Goal: Information Seeking & Learning: Learn about a topic

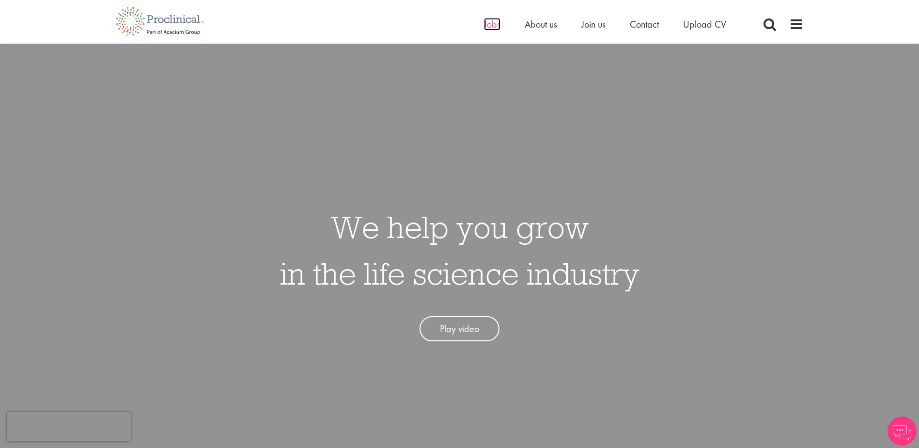
click at [490, 26] on span "Jobs" at bounding box center [492, 24] width 16 height 13
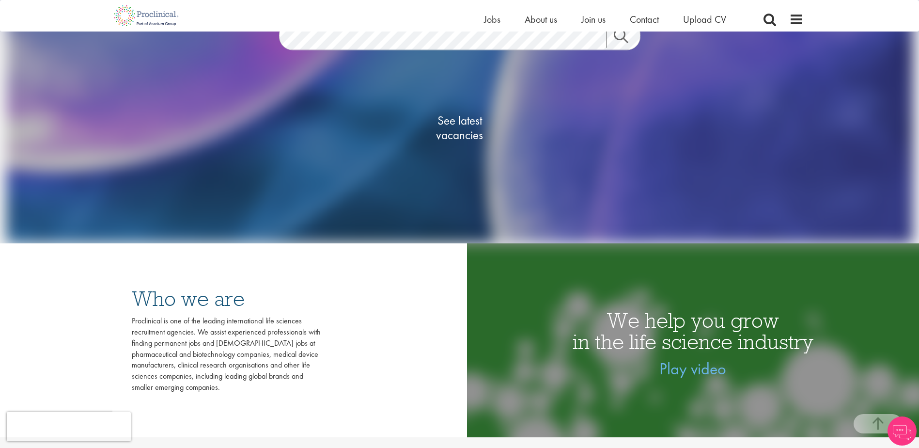
scroll to position [194, 0]
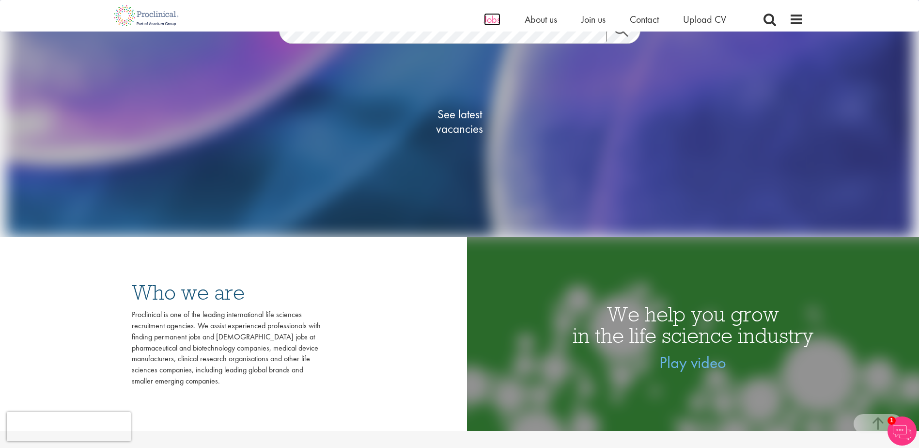
click at [492, 21] on span "Jobs" at bounding box center [492, 19] width 16 height 13
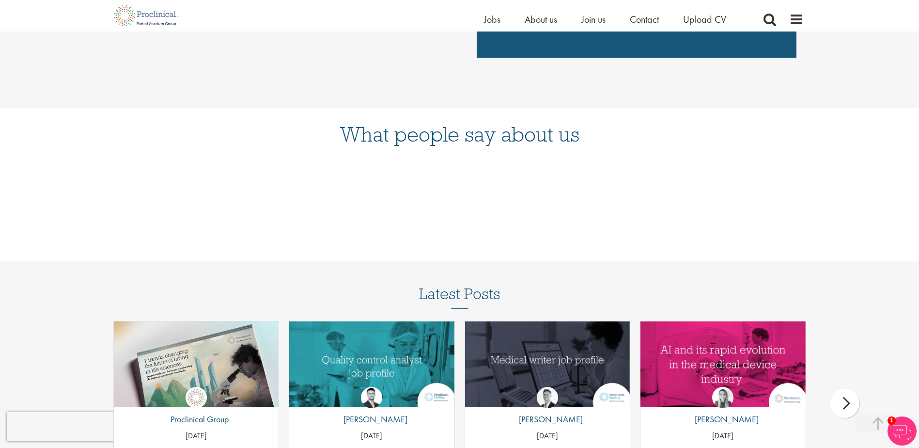
scroll to position [804, 0]
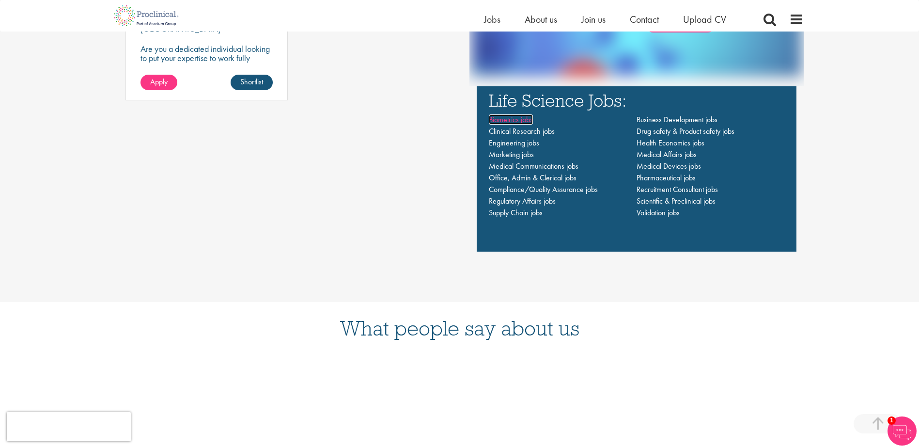
click at [514, 120] on span "Biometrics jobs" at bounding box center [511, 119] width 44 height 10
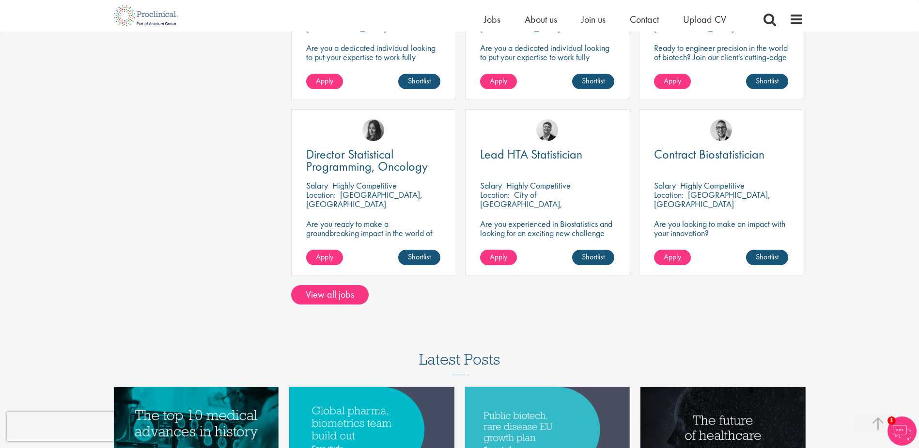
scroll to position [485, 0]
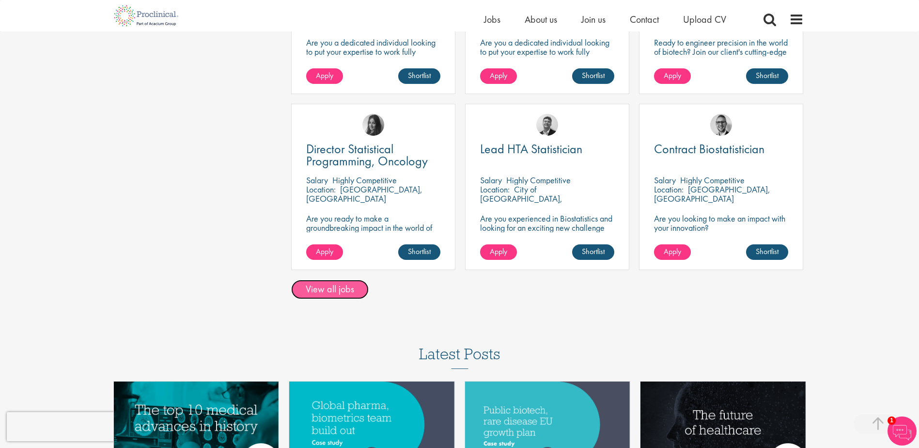
click at [327, 290] on link "View all jobs" at bounding box center [330, 289] width 78 height 19
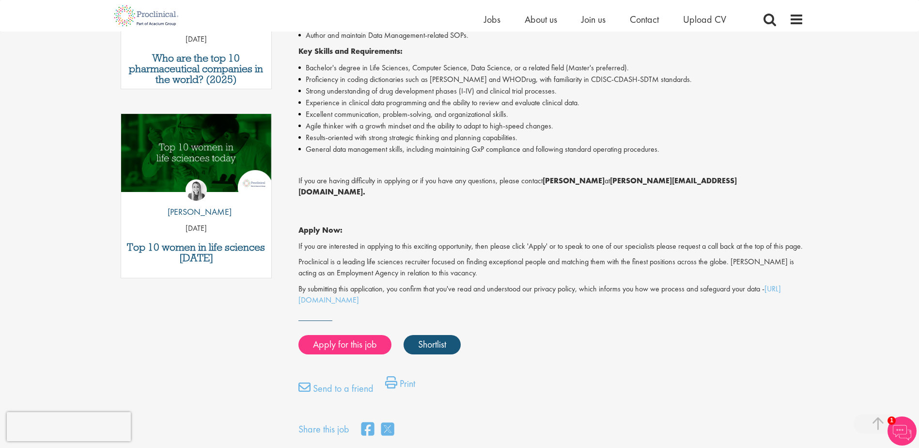
scroll to position [436, 0]
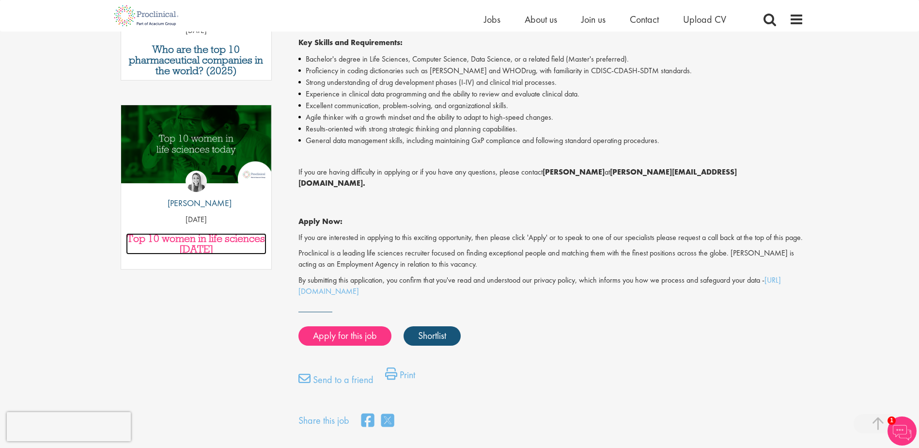
click at [204, 233] on h3 "Top 10 women in life sciences [DATE]" at bounding box center [196, 243] width 141 height 21
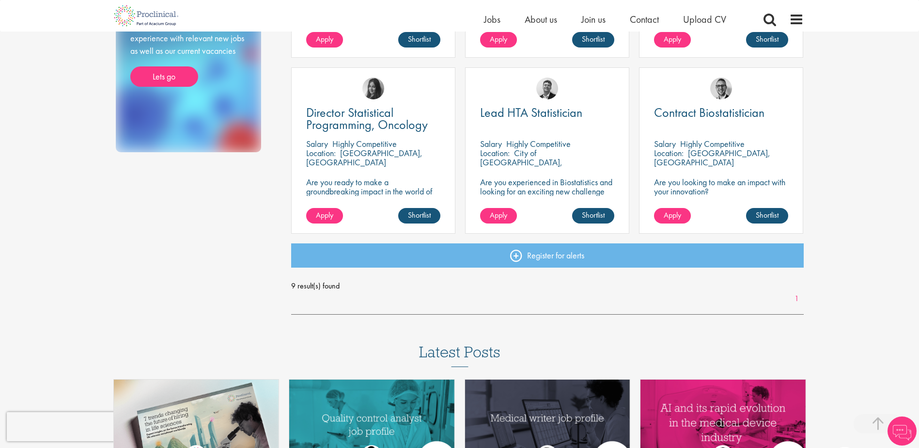
scroll to position [533, 0]
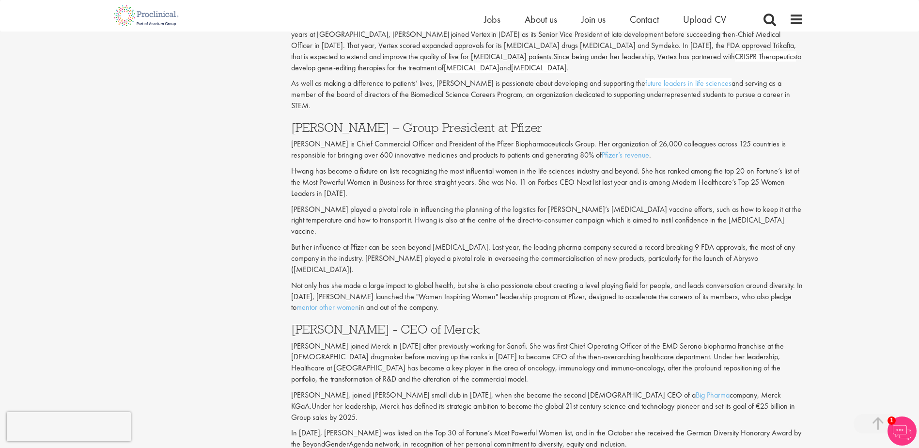
scroll to position [1551, 0]
